Goal: Transaction & Acquisition: Purchase product/service

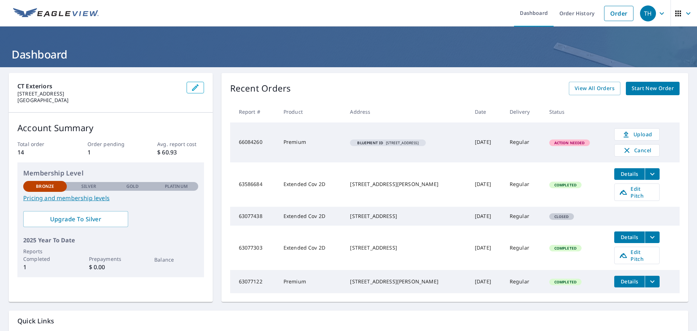
click at [642, 89] on span "Start New Order" at bounding box center [652, 88] width 42 height 9
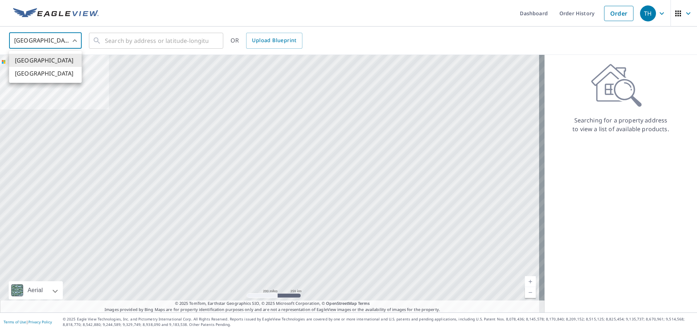
click at [73, 40] on body "TH TH Dashboard Order History Order TH United States US ​ ​ OR Upload Blueprint…" at bounding box center [348, 165] width 697 height 331
click at [46, 71] on li "[GEOGRAPHIC_DATA]" at bounding box center [45, 73] width 73 height 13
type input "CA"
click at [142, 41] on input "text" at bounding box center [156, 40] width 103 height 20
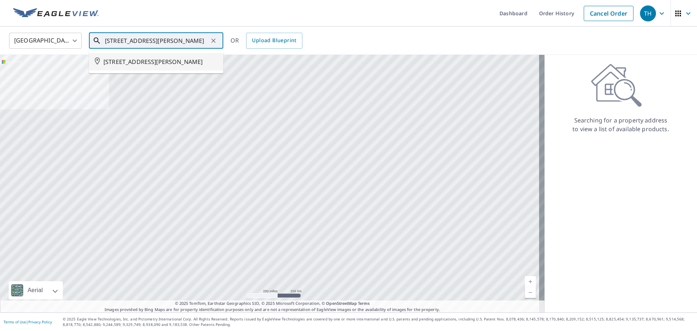
click at [142, 66] on span "[STREET_ADDRESS][PERSON_NAME]" at bounding box center [160, 61] width 114 height 9
type input "[STREET_ADDRESS][PERSON_NAME]"
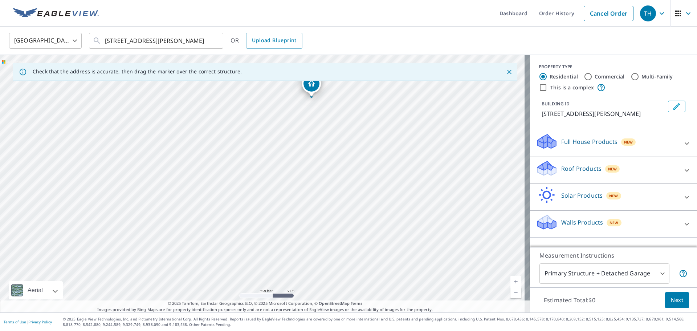
drag, startPoint x: 336, startPoint y: 248, endPoint x: 385, endPoint y: 163, distance: 98.7
click at [385, 163] on div "[STREET_ADDRESS][PERSON_NAME]" at bounding box center [265, 183] width 530 height 257
drag, startPoint x: 281, startPoint y: 190, endPoint x: 344, endPoint y: 183, distance: 63.6
click at [344, 183] on div "[STREET_ADDRESS][PERSON_NAME]" at bounding box center [265, 183] width 530 height 257
drag, startPoint x: 243, startPoint y: 222, endPoint x: 366, endPoint y: 196, distance: 125.5
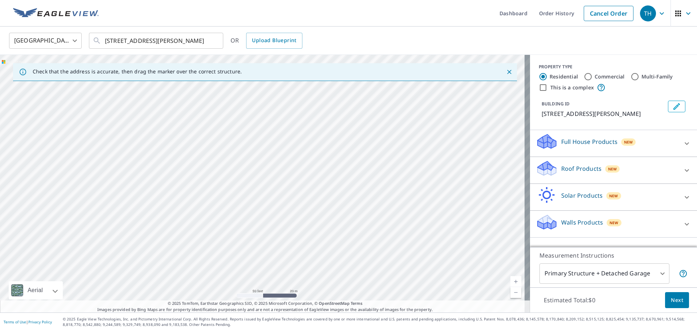
click at [365, 197] on div "[STREET_ADDRESS][PERSON_NAME]" at bounding box center [265, 183] width 530 height 257
drag, startPoint x: 381, startPoint y: 161, endPoint x: 382, endPoint y: 186, distance: 24.7
click at [382, 186] on div "[STREET_ADDRESS][PERSON_NAME]" at bounding box center [265, 183] width 530 height 257
drag, startPoint x: 302, startPoint y: 216, endPoint x: 300, endPoint y: 205, distance: 11.0
click at [300, 205] on div "[STREET_ADDRESS][PERSON_NAME]" at bounding box center [265, 183] width 530 height 257
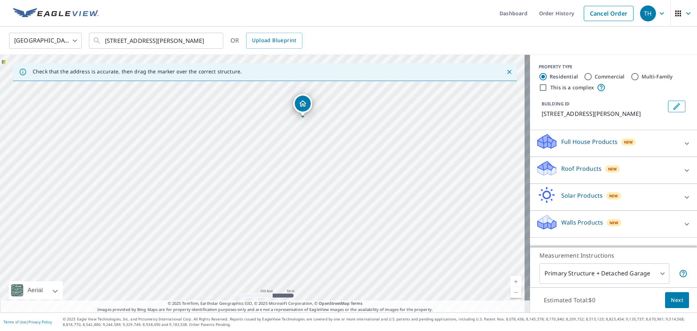
drag, startPoint x: 322, startPoint y: 245, endPoint x: 334, endPoint y: 231, distance: 18.5
click at [334, 231] on div "[STREET_ADDRESS][PERSON_NAME]" at bounding box center [265, 183] width 530 height 257
drag, startPoint x: 303, startPoint y: 102, endPoint x: 187, endPoint y: 193, distance: 147.1
drag, startPoint x: 163, startPoint y: 143, endPoint x: 266, endPoint y: 196, distance: 115.7
drag, startPoint x: 265, startPoint y: 169, endPoint x: 266, endPoint y: 165, distance: 4.1
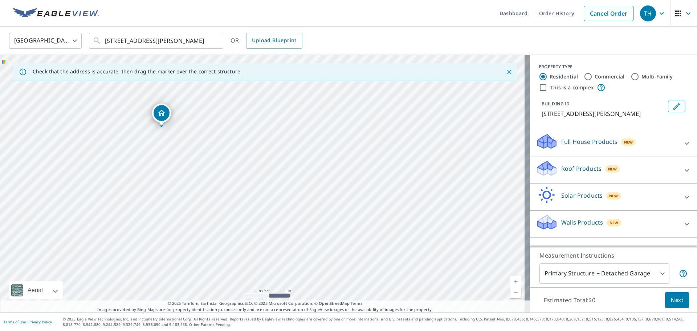
drag, startPoint x: 258, startPoint y: 171, endPoint x: 157, endPoint y: 114, distance: 115.7
click at [584, 77] on input "Commercial" at bounding box center [587, 76] width 9 height 9
radio input "true"
type input "4"
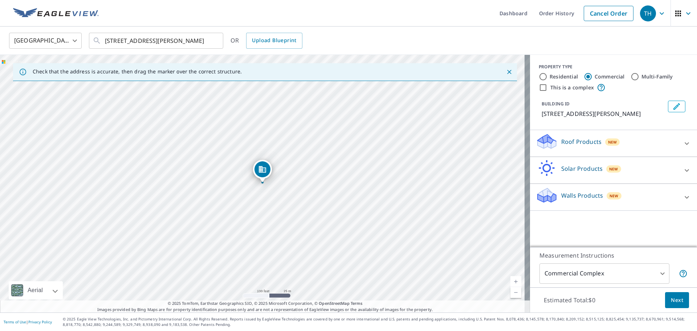
click at [682, 148] on icon at bounding box center [686, 143] width 9 height 9
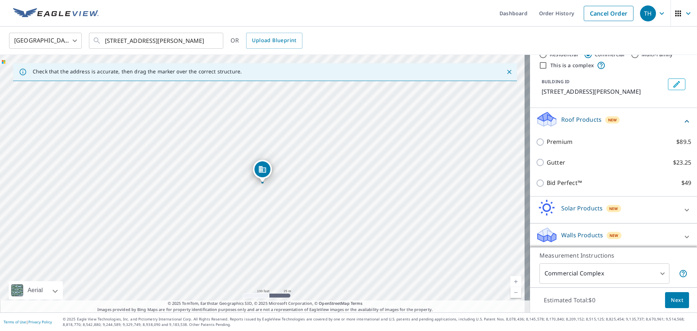
scroll to position [34, 0]
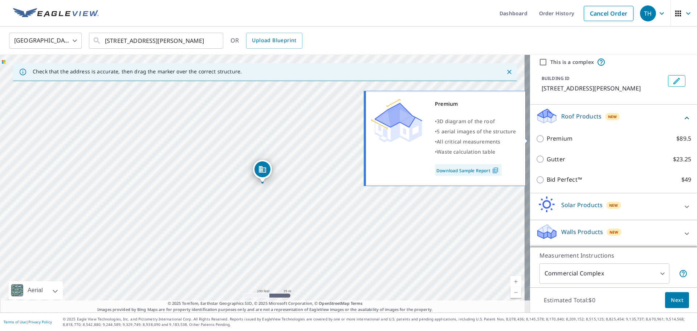
click at [536, 139] on input "Premium $89.5" at bounding box center [541, 138] width 11 height 9
checkbox input "true"
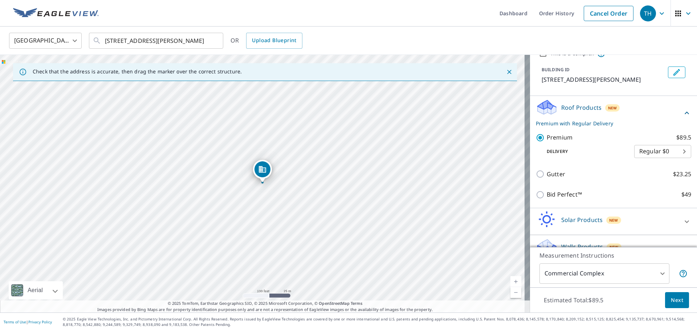
scroll to position [58, 0]
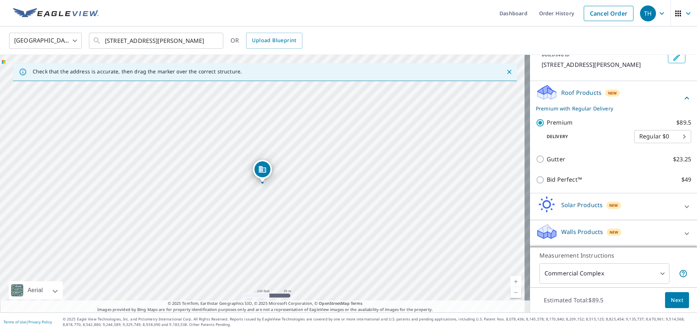
click at [672, 134] on body "TH TH Dashboard Order History Cancel Order TH Canada [GEOGRAPHIC_DATA] ​ [STREE…" at bounding box center [348, 165] width 697 height 331
click at [649, 160] on li "3 Hour $42.25" at bounding box center [651, 162] width 57 height 13
type input "7"
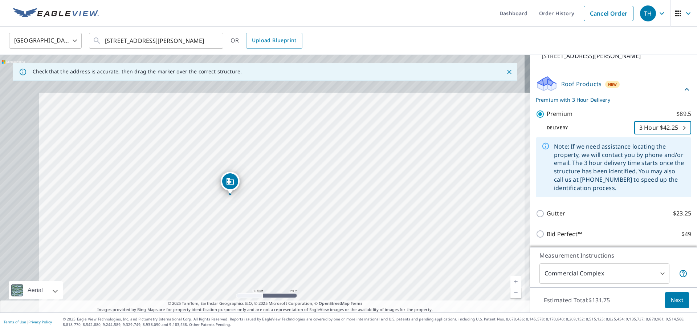
drag, startPoint x: 292, startPoint y: 200, endPoint x: 323, endPoint y: 223, distance: 38.6
click at [323, 223] on div "[STREET_ADDRESS][PERSON_NAME]" at bounding box center [265, 183] width 530 height 257
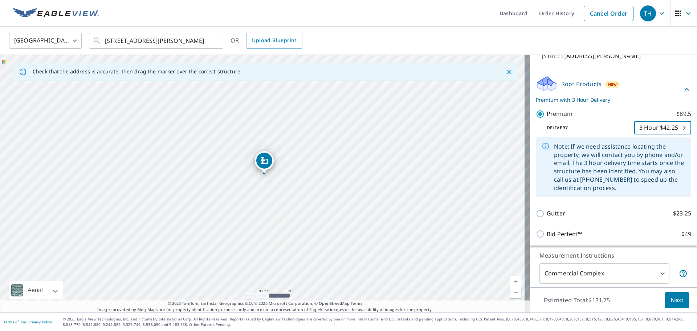
drag, startPoint x: 349, startPoint y: 250, endPoint x: 335, endPoint y: 214, distance: 38.1
click at [335, 214] on div "[STREET_ADDRESS][PERSON_NAME]" at bounding box center [265, 183] width 530 height 257
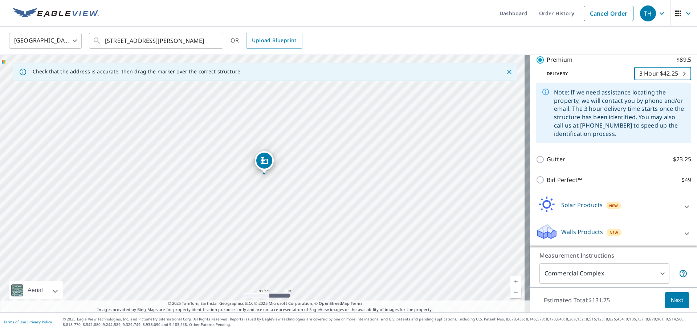
scroll to position [120, 0]
click at [672, 299] on span "Next" at bounding box center [677, 299] width 12 height 9
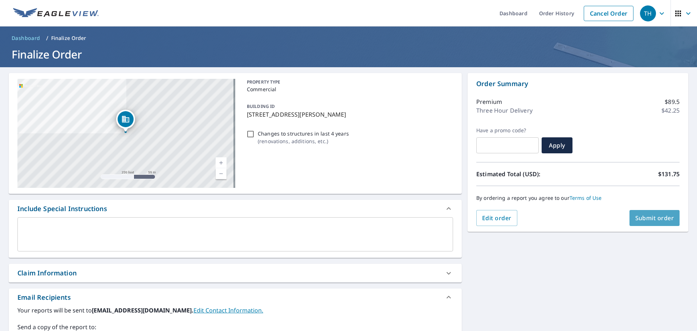
click at [650, 220] on span "Submit order" at bounding box center [654, 218] width 39 height 8
